Goal: Transaction & Acquisition: Purchase product/service

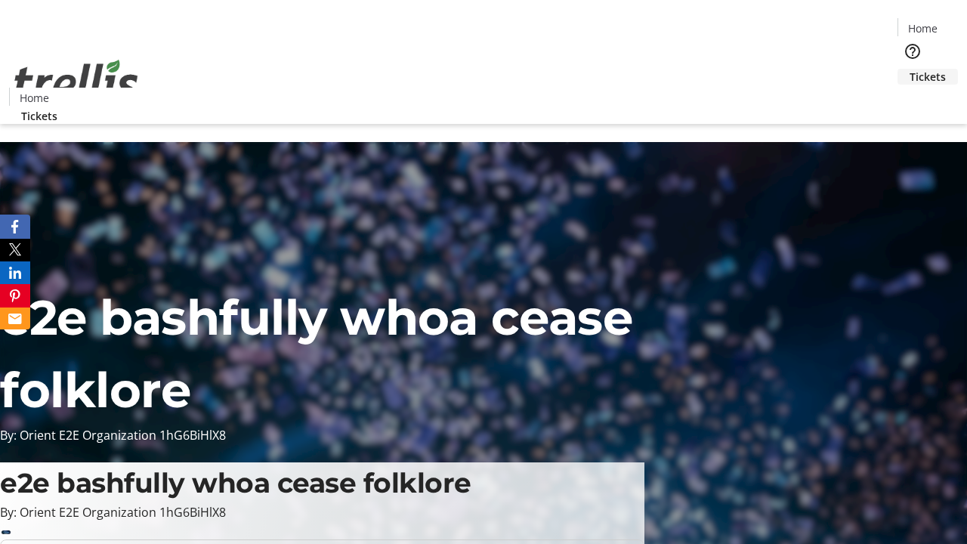
click at [909, 69] on span "Tickets" at bounding box center [927, 77] width 36 height 16
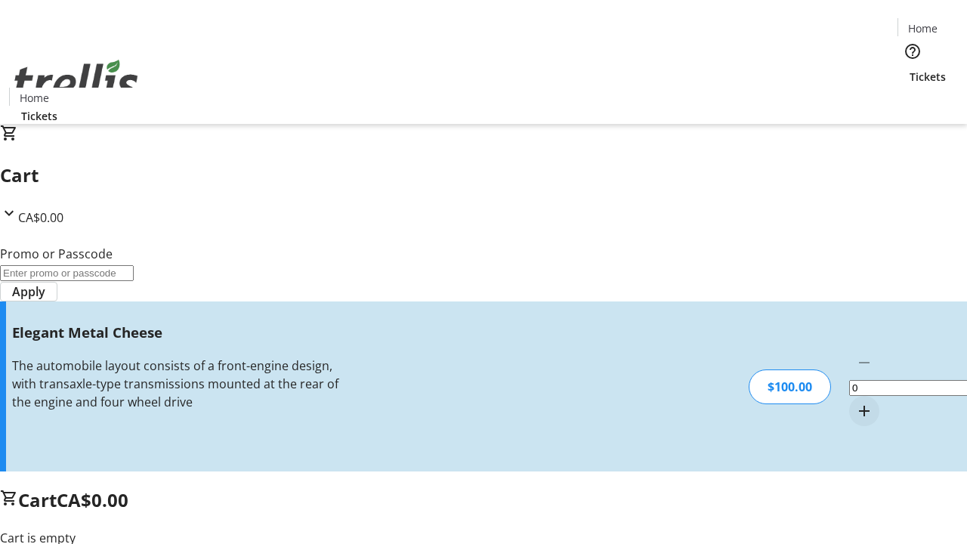
click at [855, 402] on mat-icon "Increment by one" at bounding box center [864, 411] width 18 height 18
type input "1"
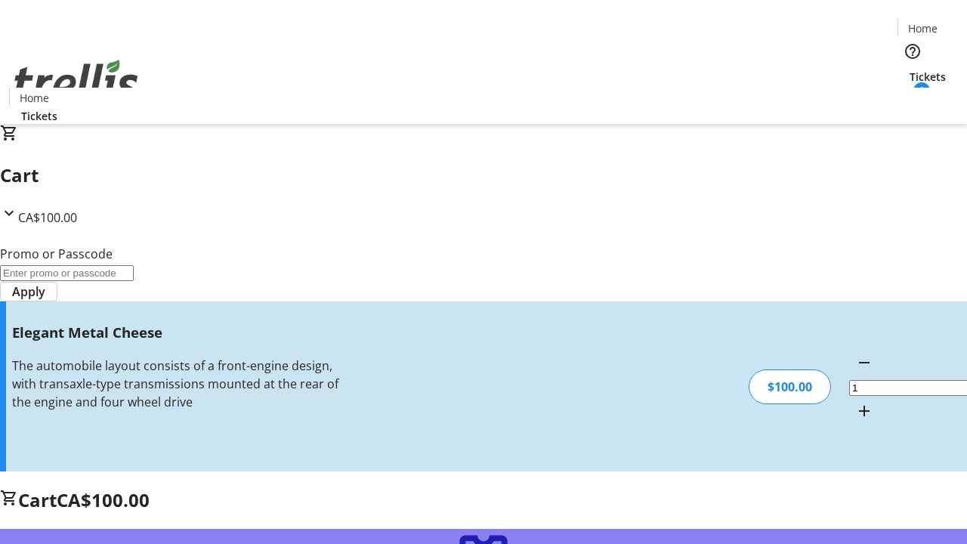
type input "FREE"
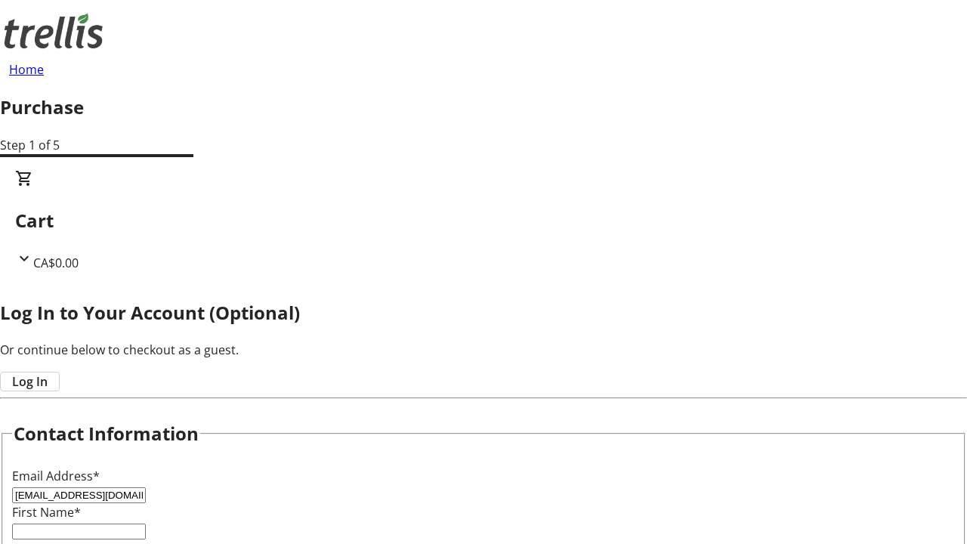
type input "[EMAIL_ADDRESS][DOMAIN_NAME]"
type input "Kobe"
type input "[PERSON_NAME]"
